Goal: Book appointment/travel/reservation

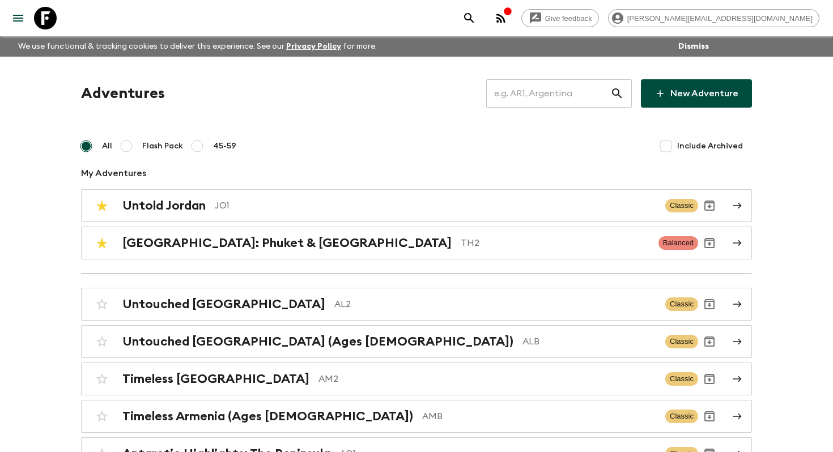
scroll to position [1387, 0]
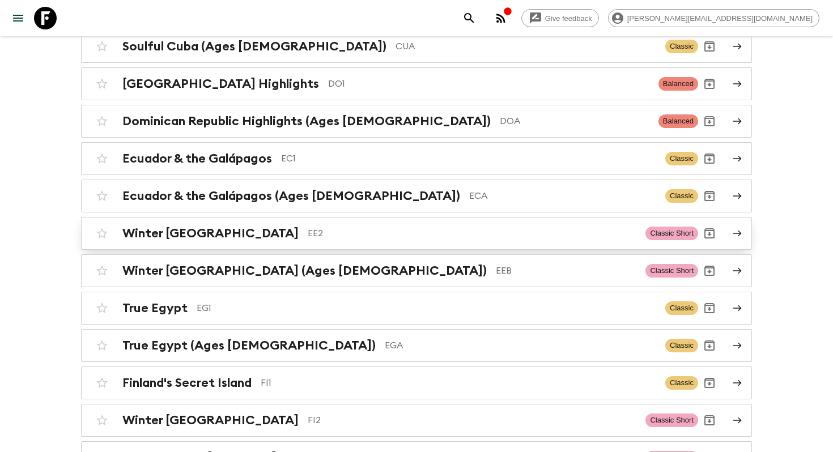
click at [308, 232] on p "EE2" at bounding box center [472, 234] width 329 height 14
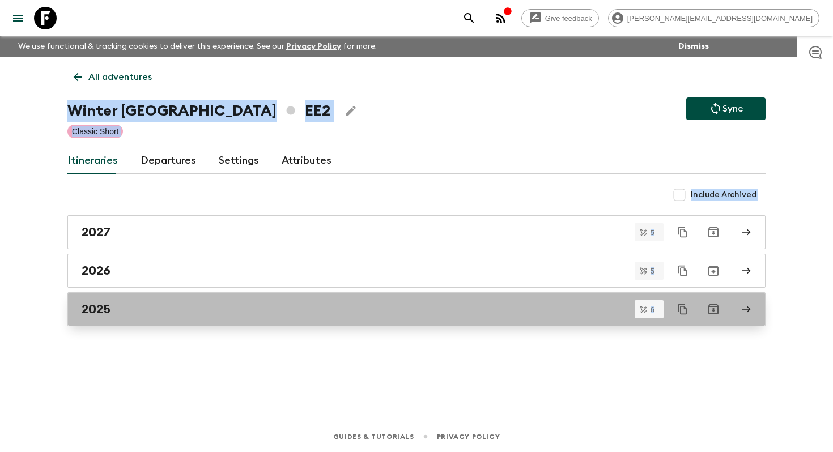
click at [188, 307] on div "2025" at bounding box center [406, 309] width 648 height 15
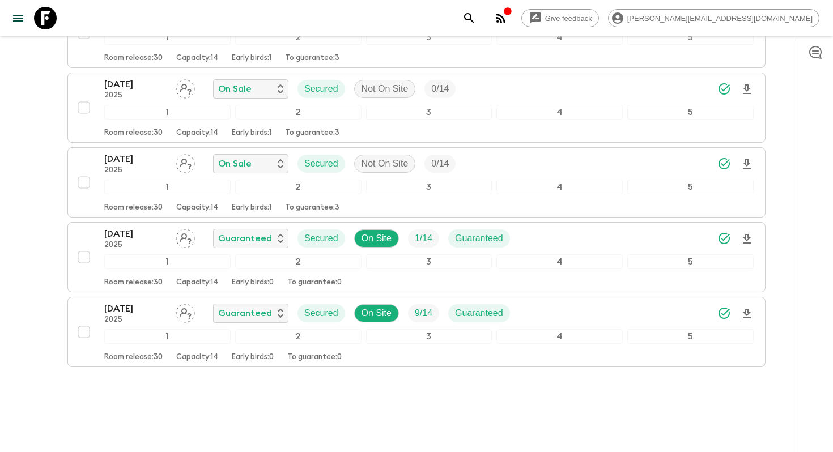
scroll to position [337, 0]
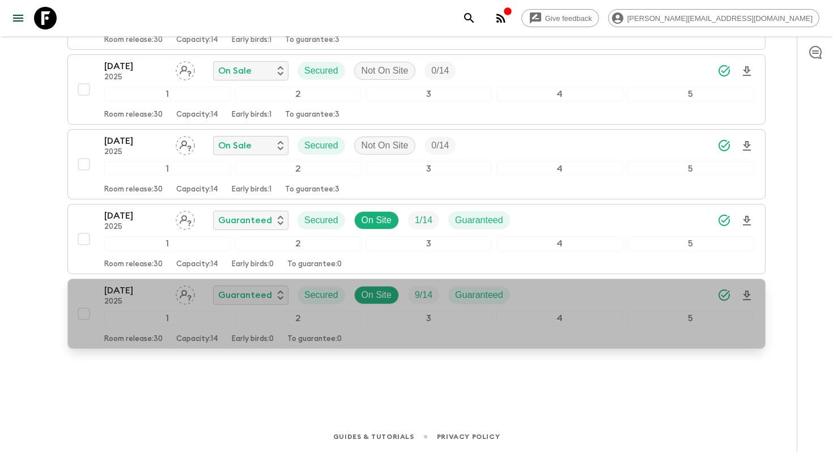
click at [149, 298] on p "2025" at bounding box center [135, 302] width 62 height 9
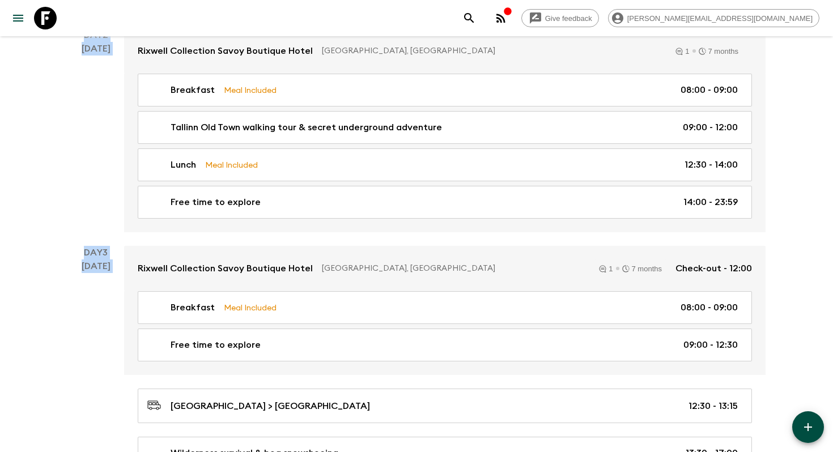
scroll to position [427, 0]
